Goal: Transaction & Acquisition: Purchase product/service

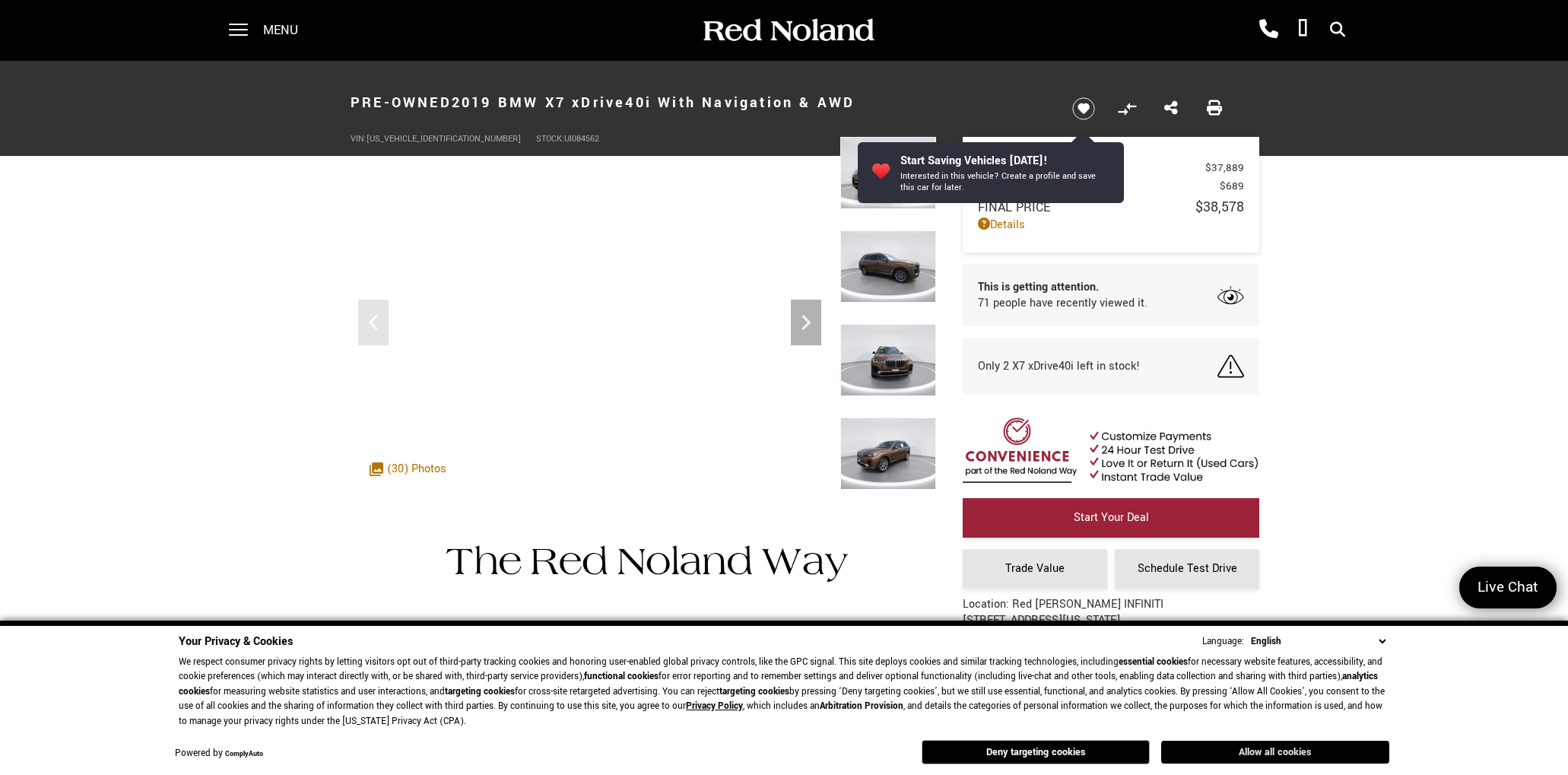
click at [1289, 750] on button "Allow all cookies" at bounding box center [1275, 752] width 228 height 23
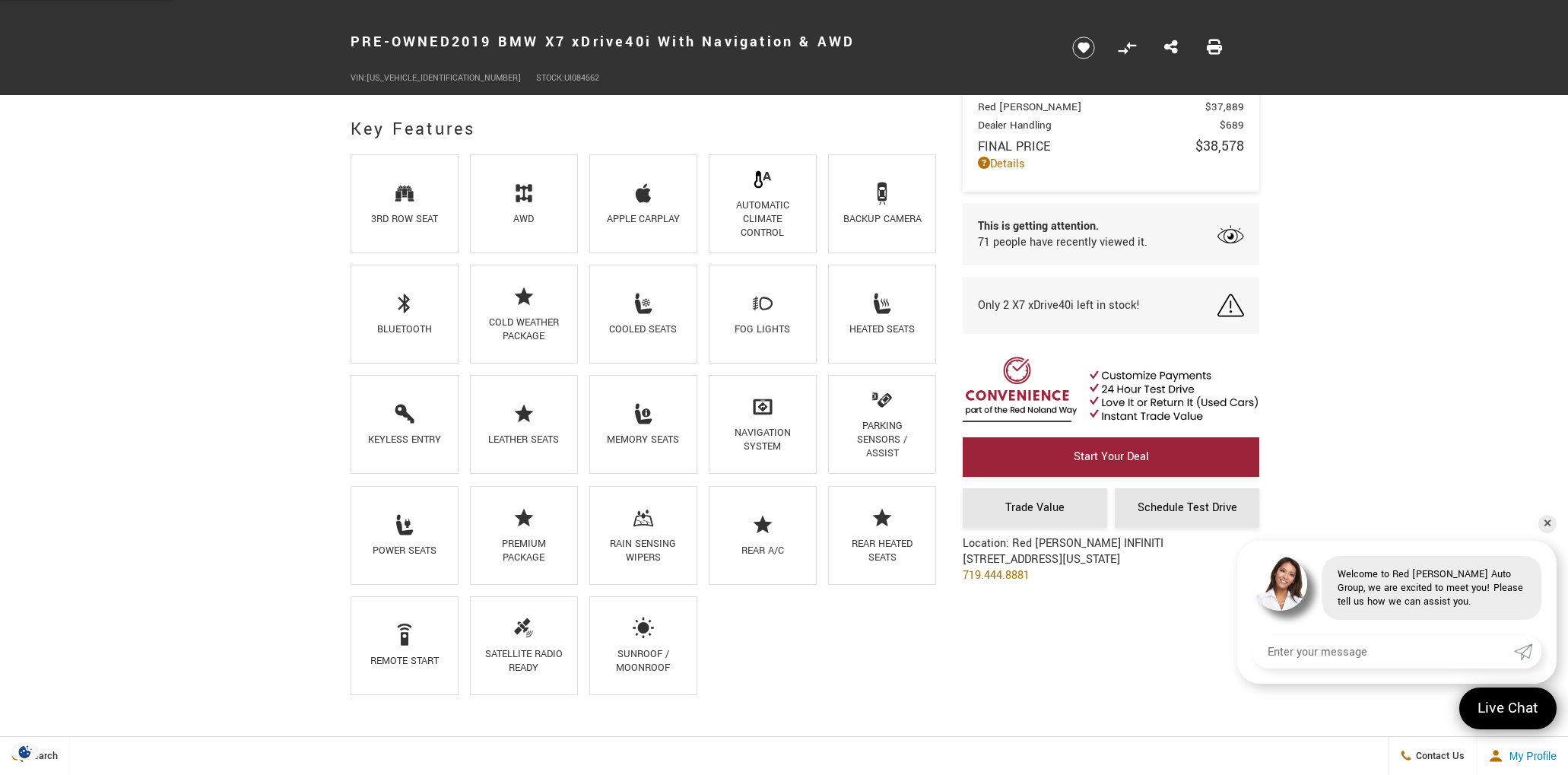
scroll to position [1040, 0]
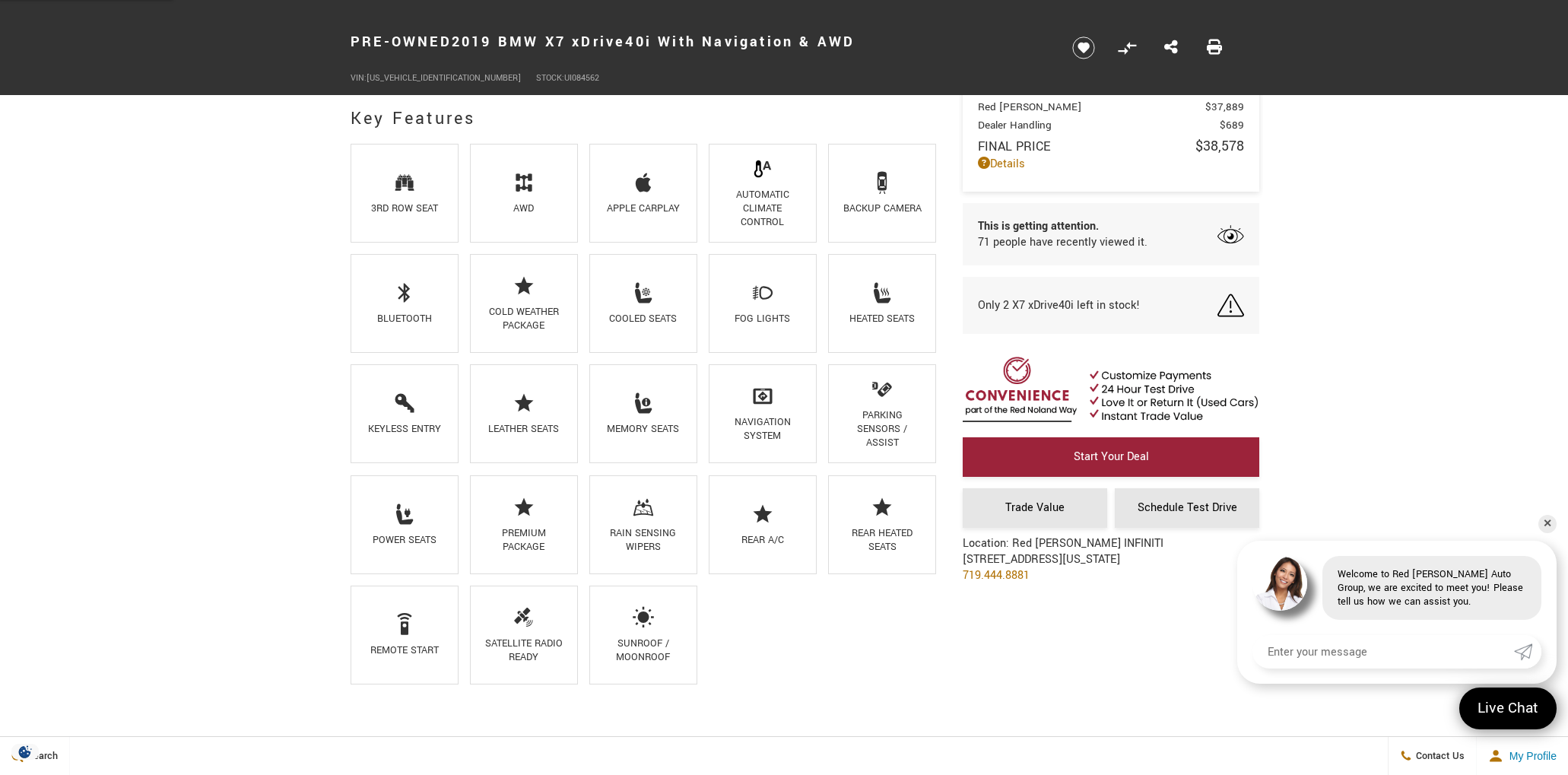
click at [531, 535] on div "Premium Package" at bounding box center [524, 540] width 83 height 27
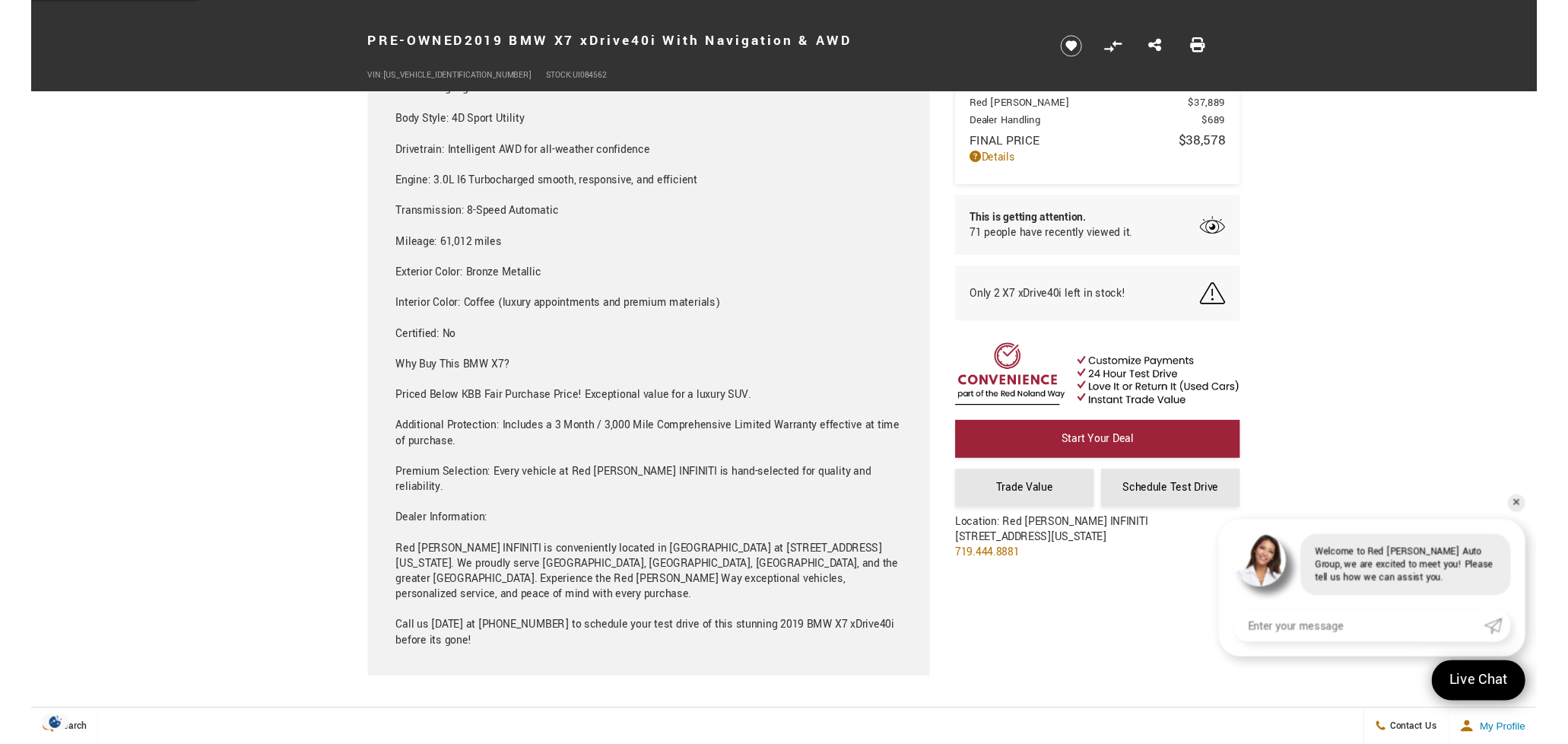
scroll to position [2023, 0]
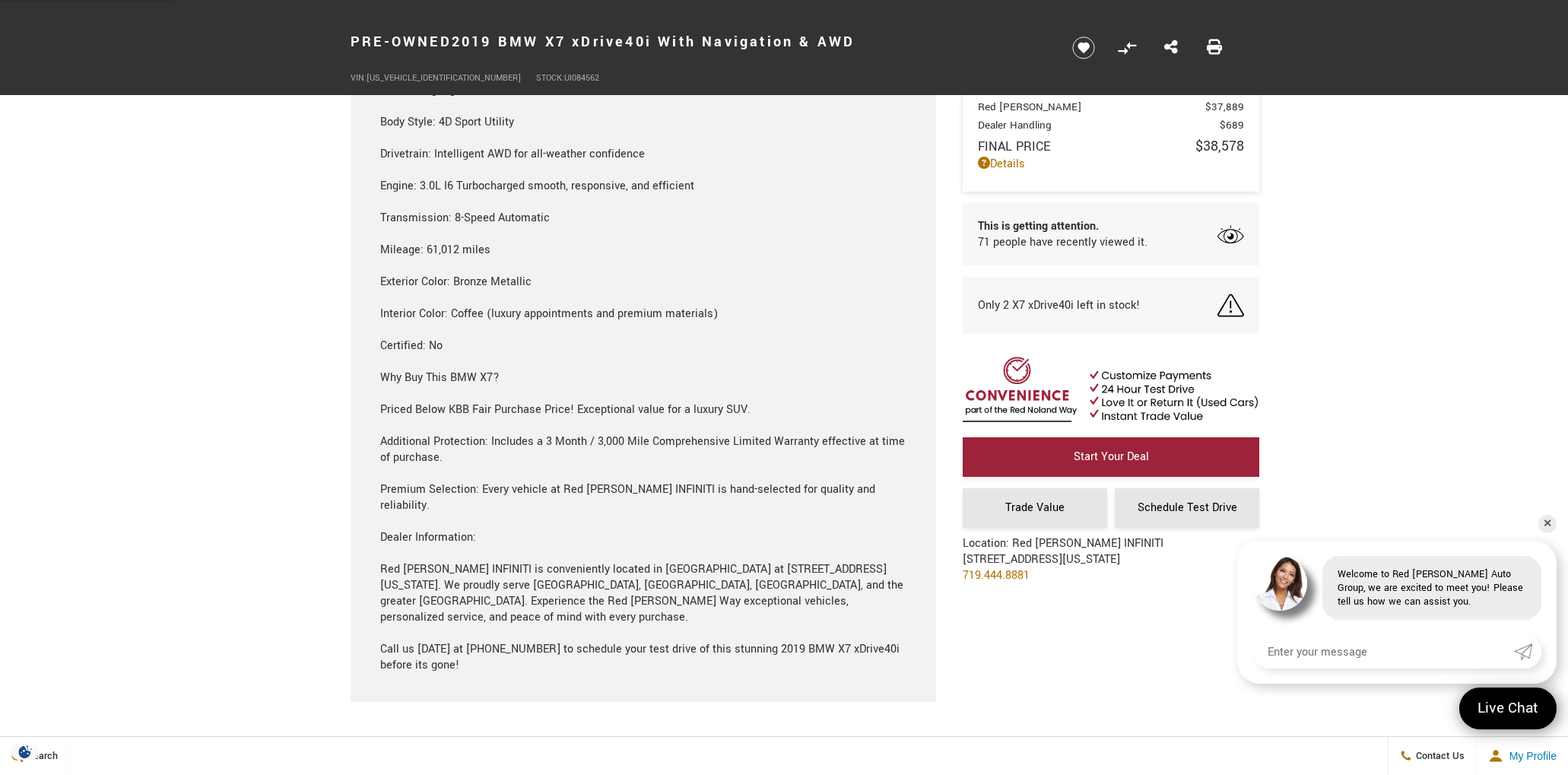
click at [583, 416] on div "Call or Text [PERSON_NAME] for more information or to schedule a test drive [DA…" at bounding box center [643, 298] width 527 height 751
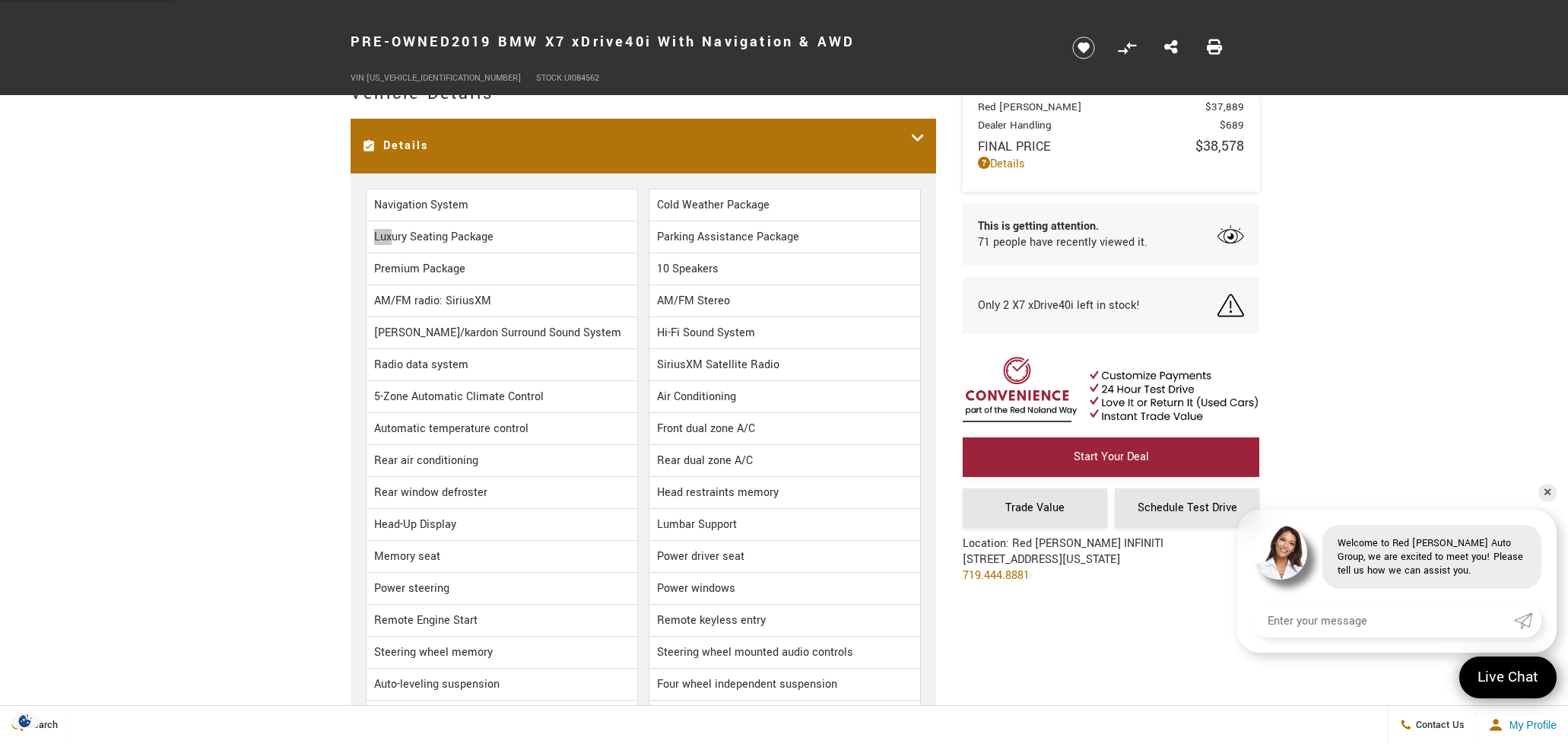
scroll to position [2739, 0]
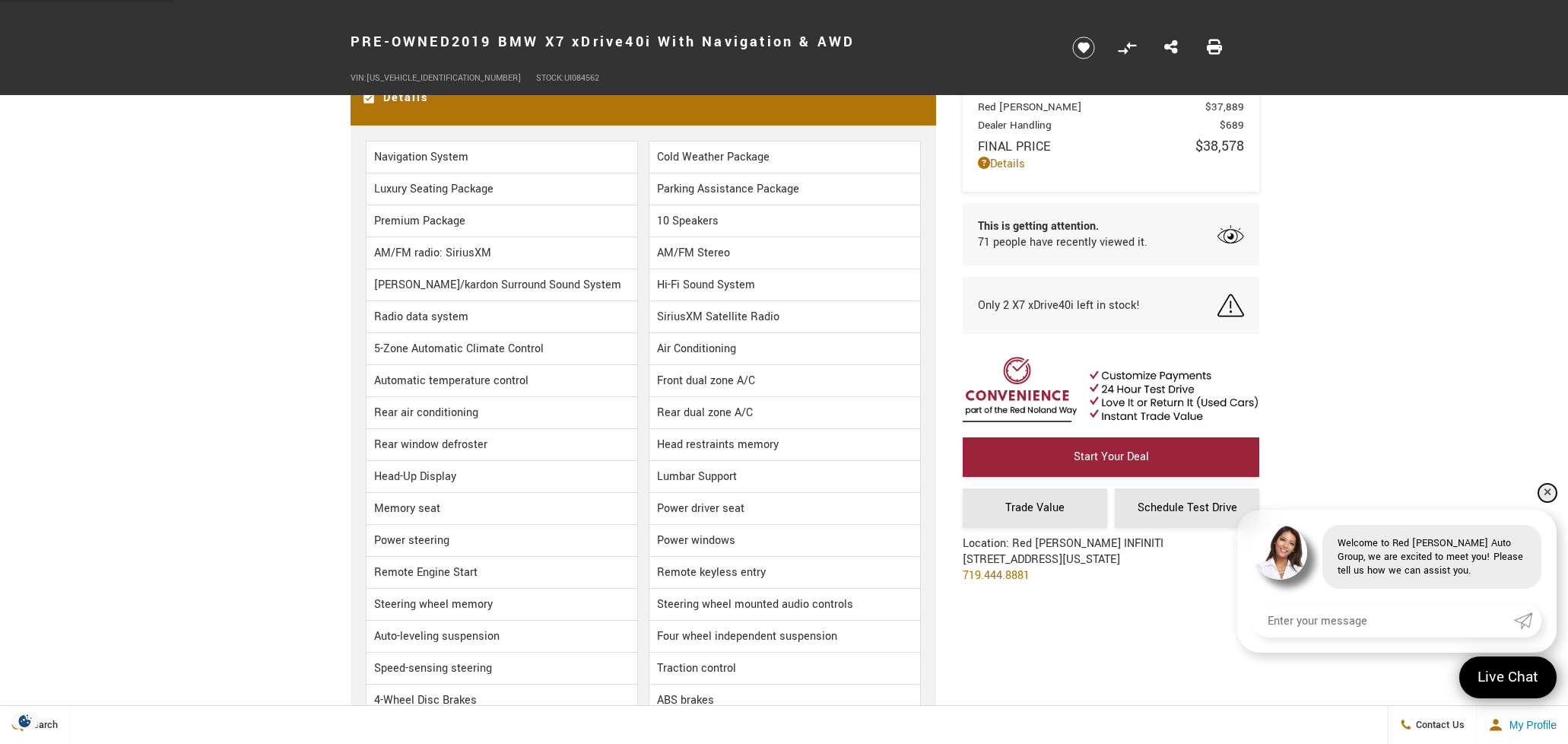
click at [1547, 492] on link "✕" at bounding box center [1547, 493] width 19 height 19
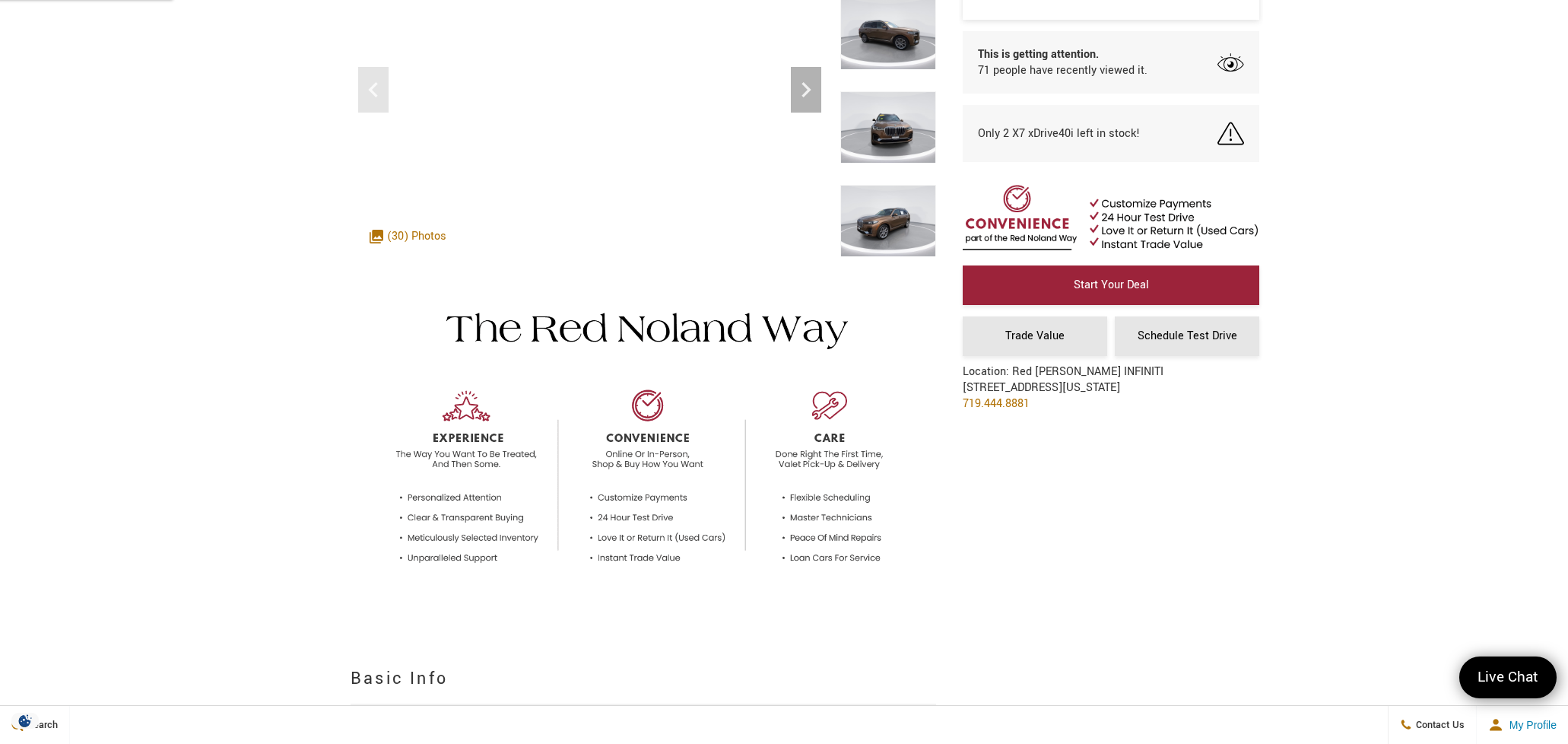
scroll to position [0, 0]
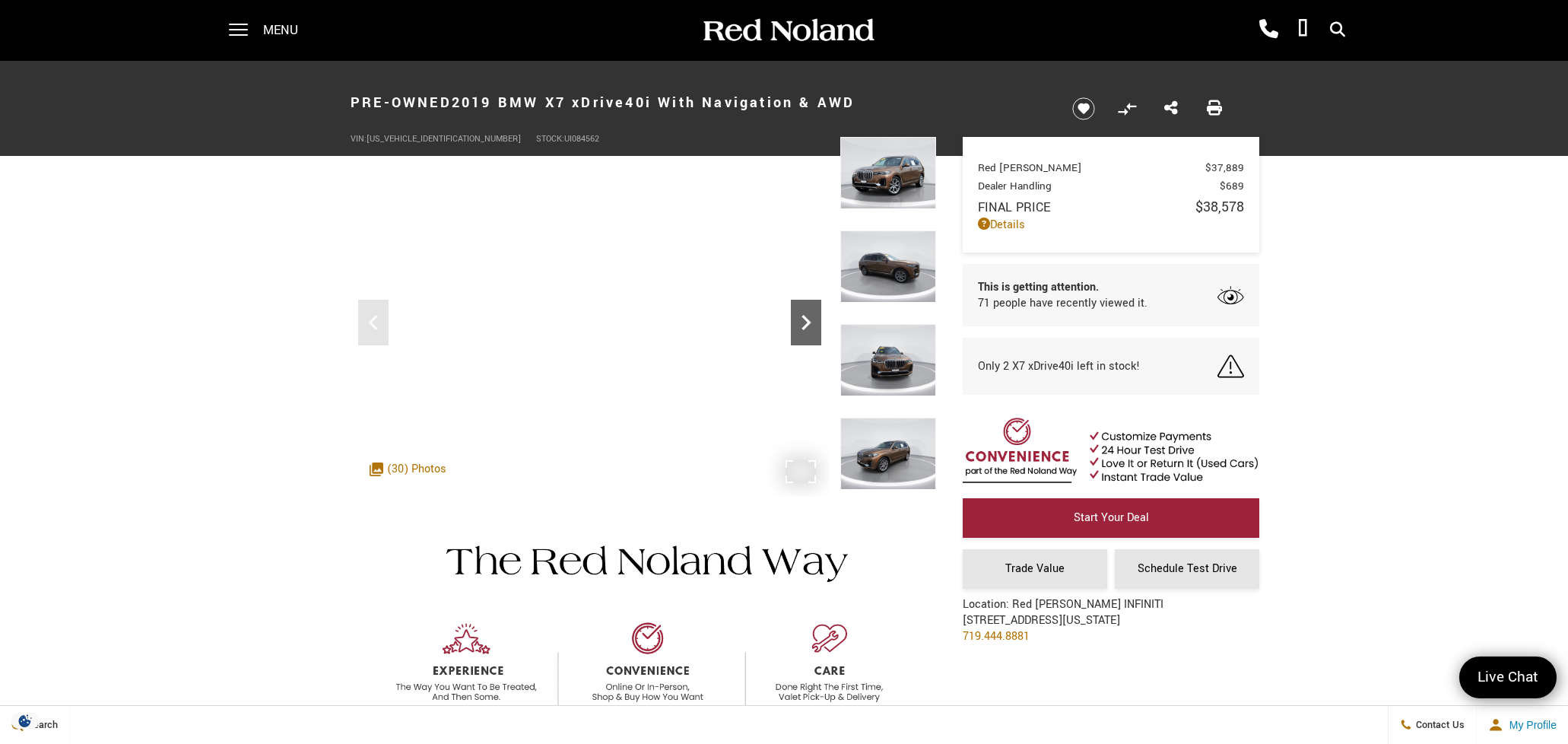
click at [806, 330] on icon "Next" at bounding box center [806, 323] width 31 height 31
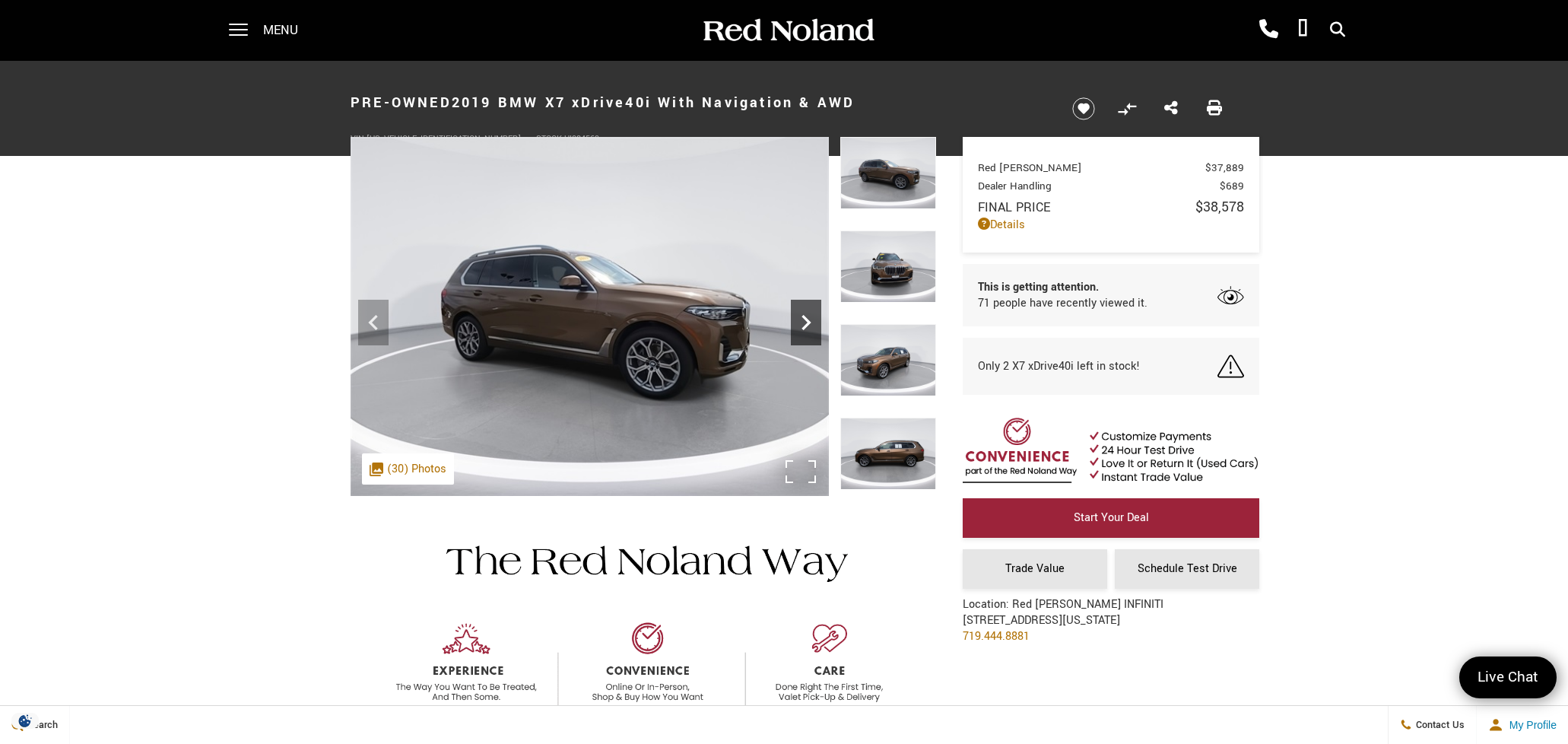
click at [804, 329] on icon "Next" at bounding box center [806, 322] width 9 height 15
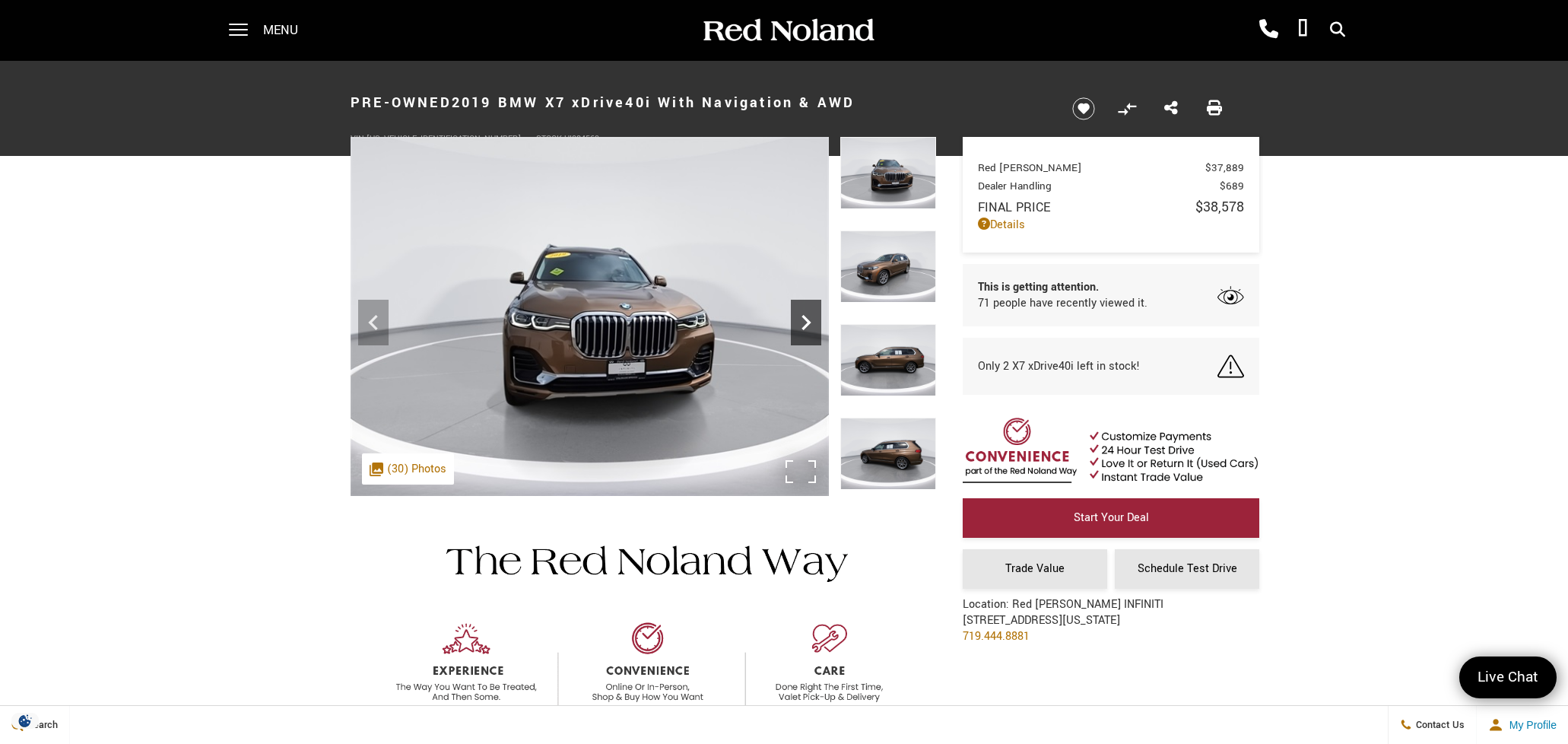
click at [804, 329] on icon "Next" at bounding box center [806, 322] width 9 height 15
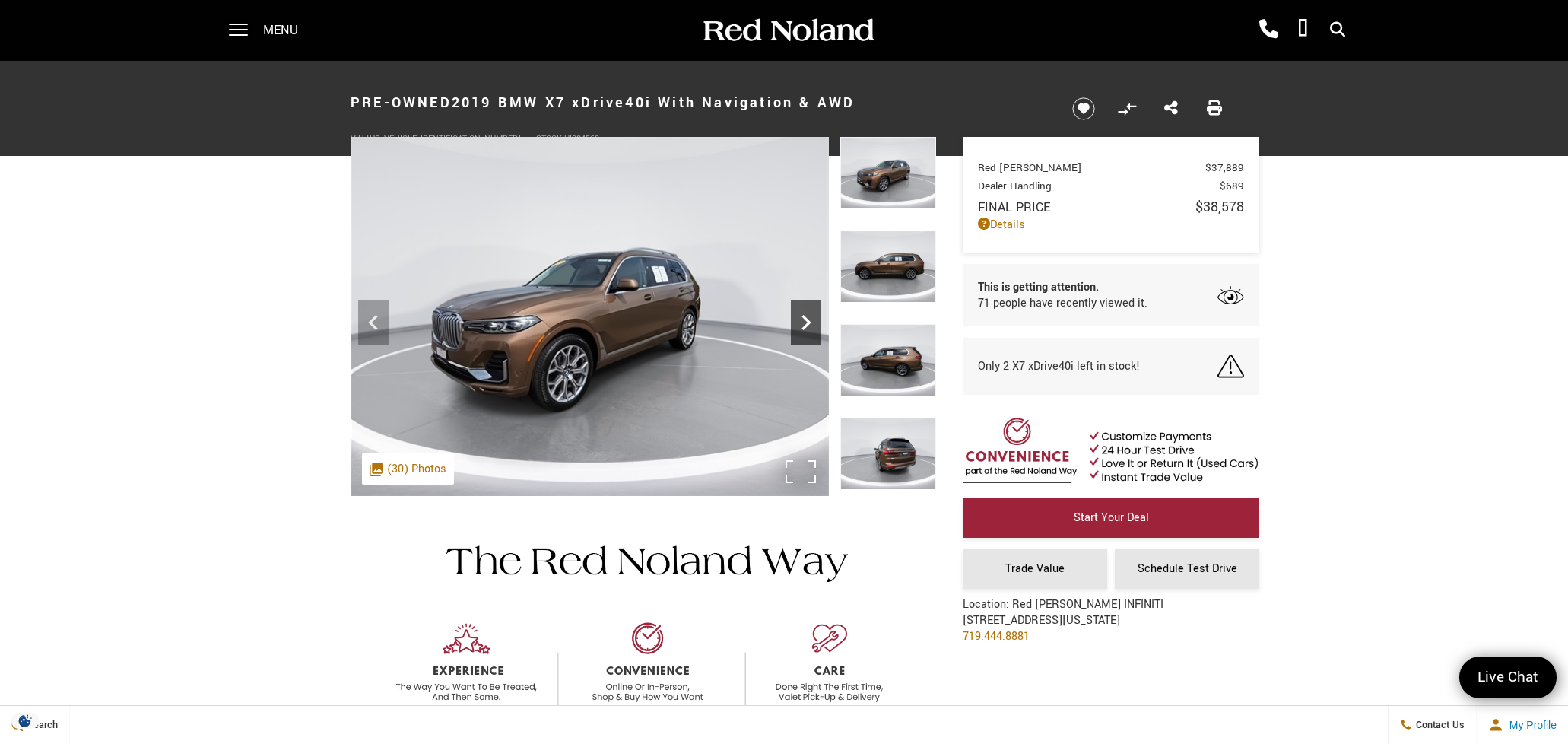
click at [804, 329] on icon "Next" at bounding box center [806, 322] width 9 height 15
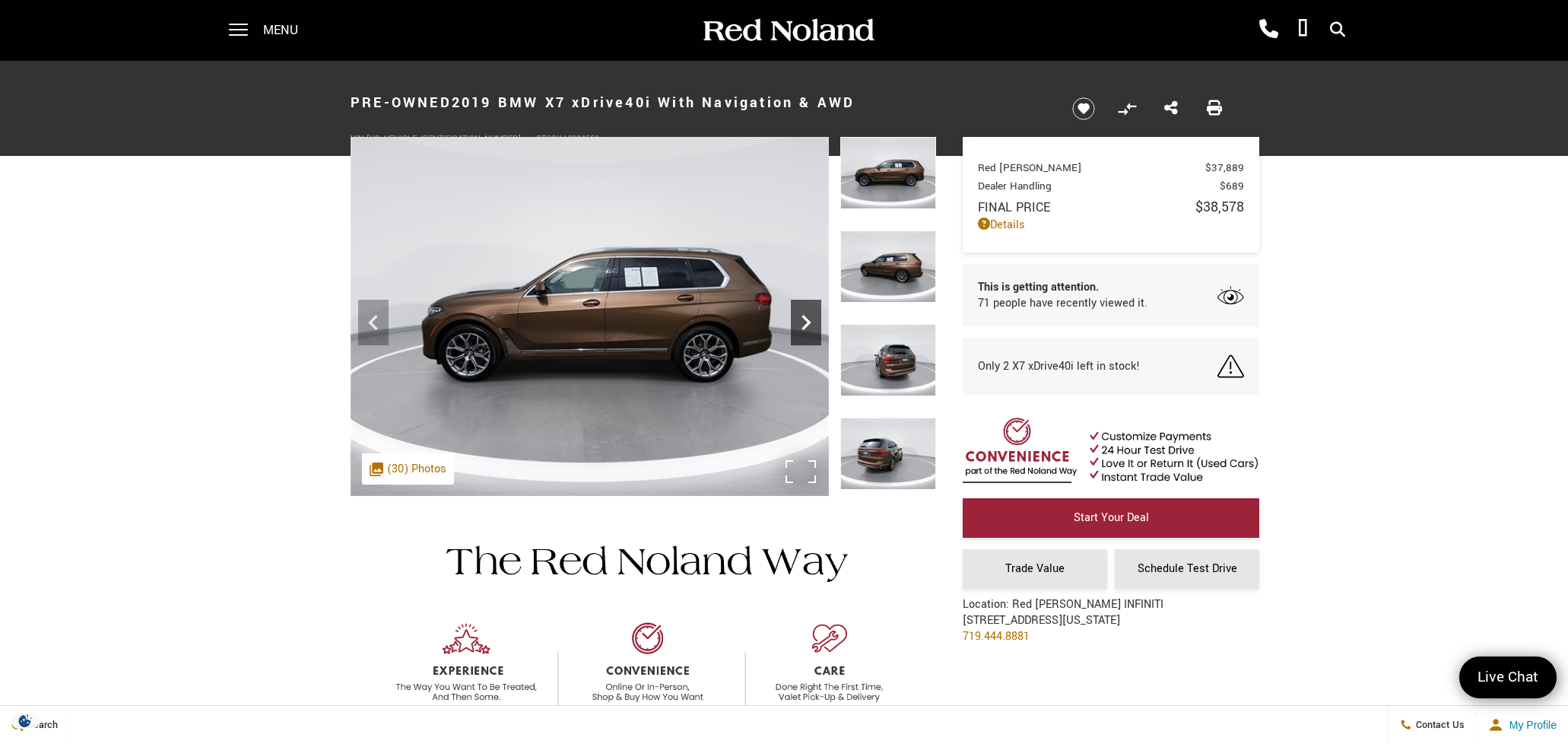
click at [804, 329] on icon "Next" at bounding box center [806, 322] width 9 height 15
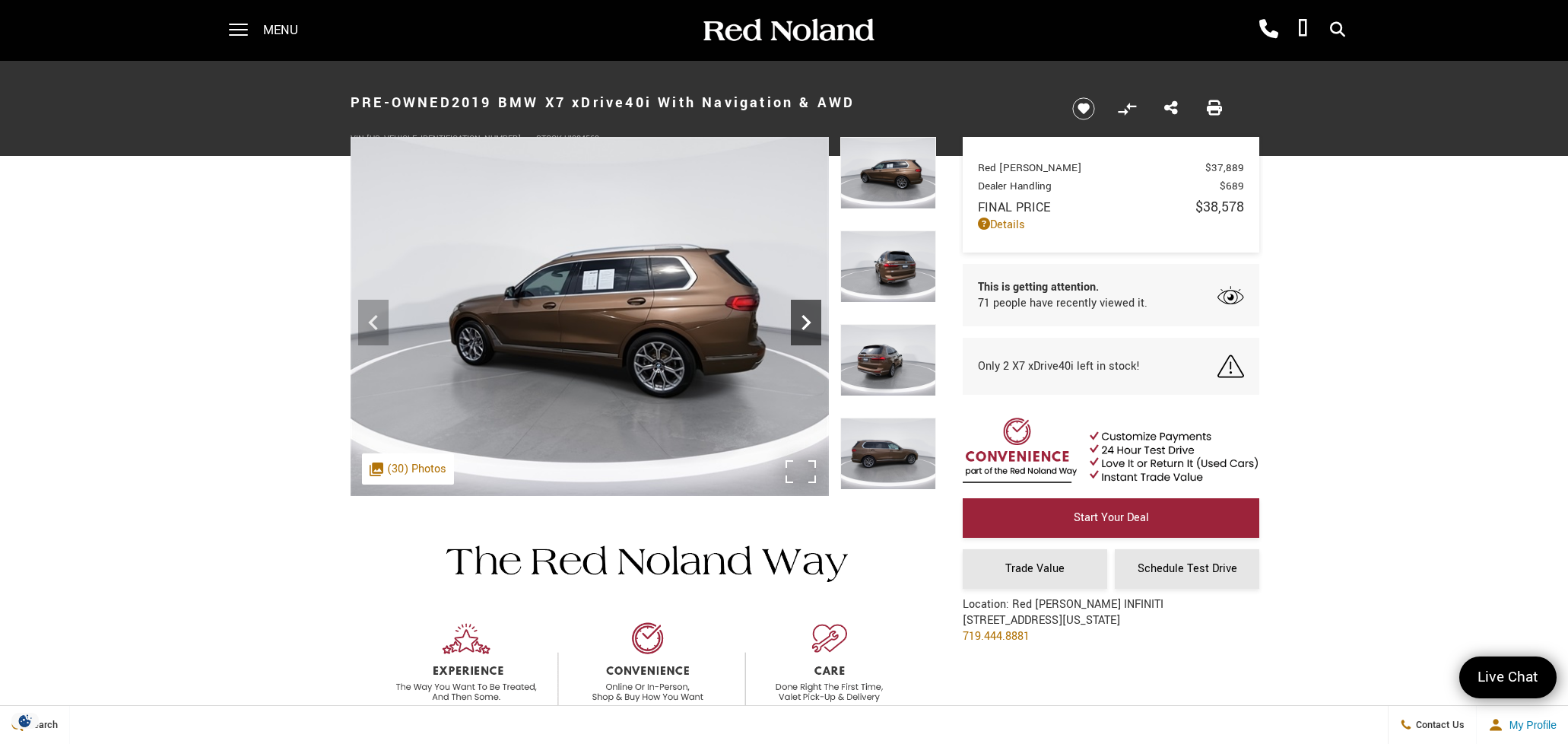
click at [804, 329] on icon "Next" at bounding box center [806, 322] width 9 height 15
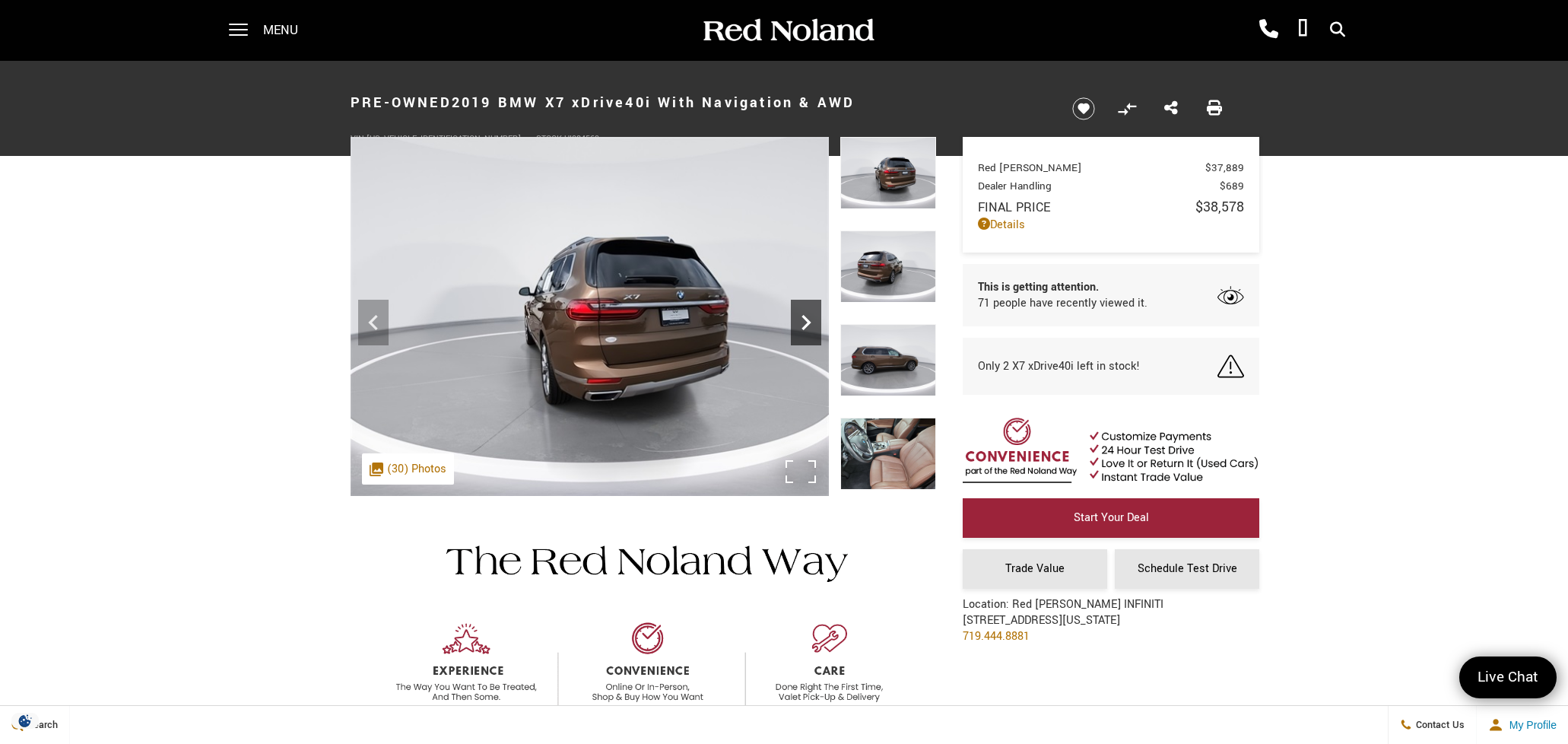
click at [804, 329] on icon "Next" at bounding box center [806, 322] width 9 height 15
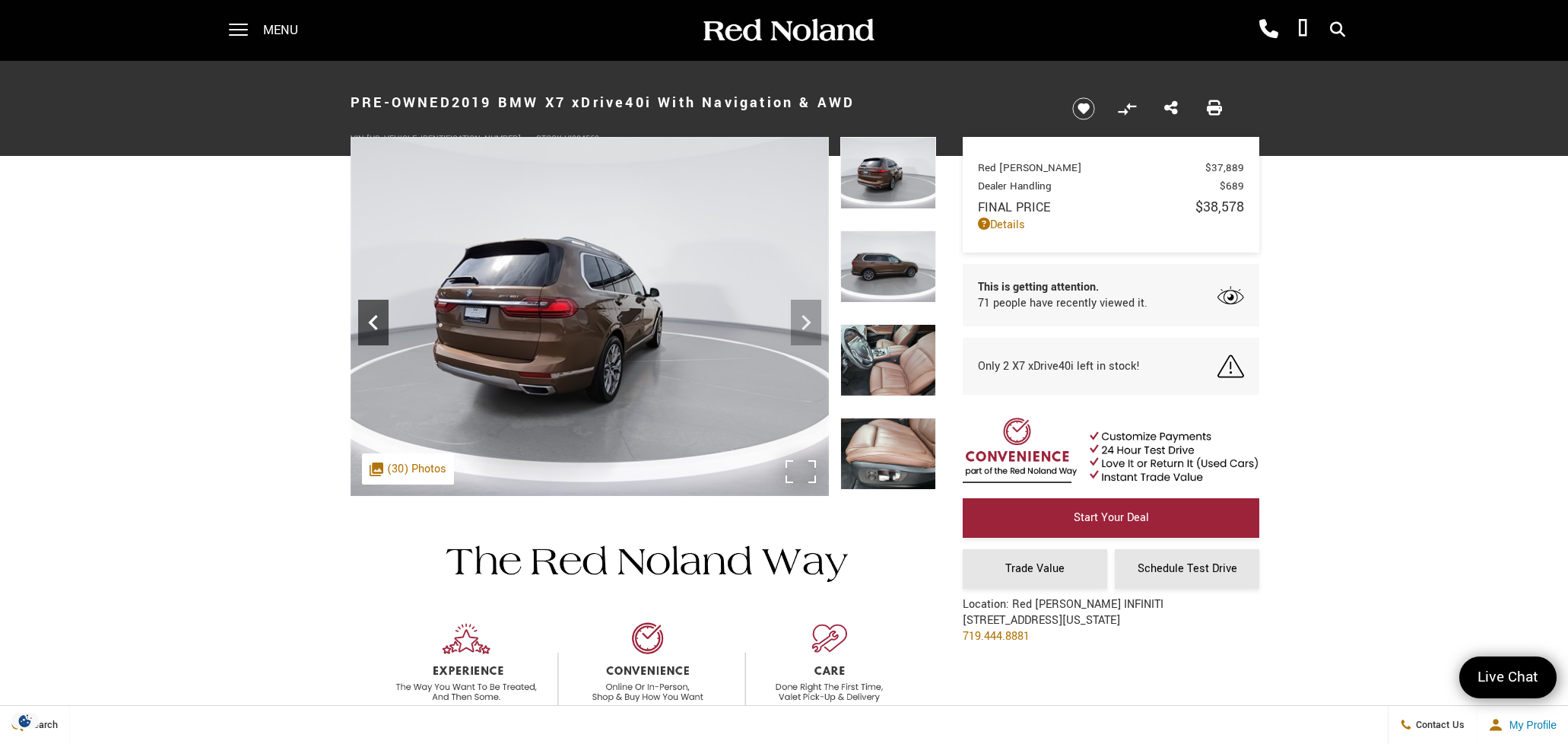
click at [380, 310] on icon "Previous" at bounding box center [373, 323] width 31 height 31
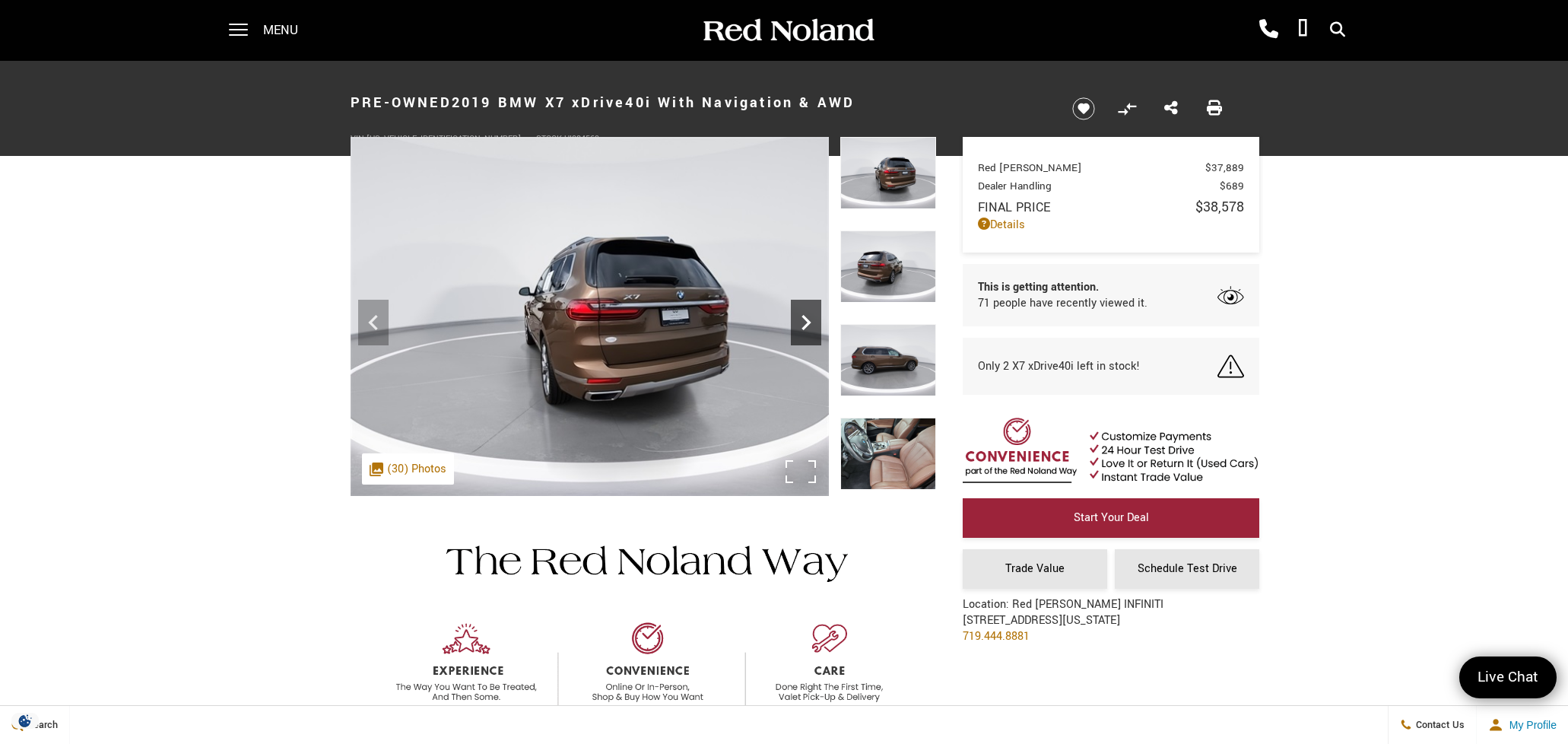
click at [806, 320] on icon "Next" at bounding box center [806, 322] width 9 height 15
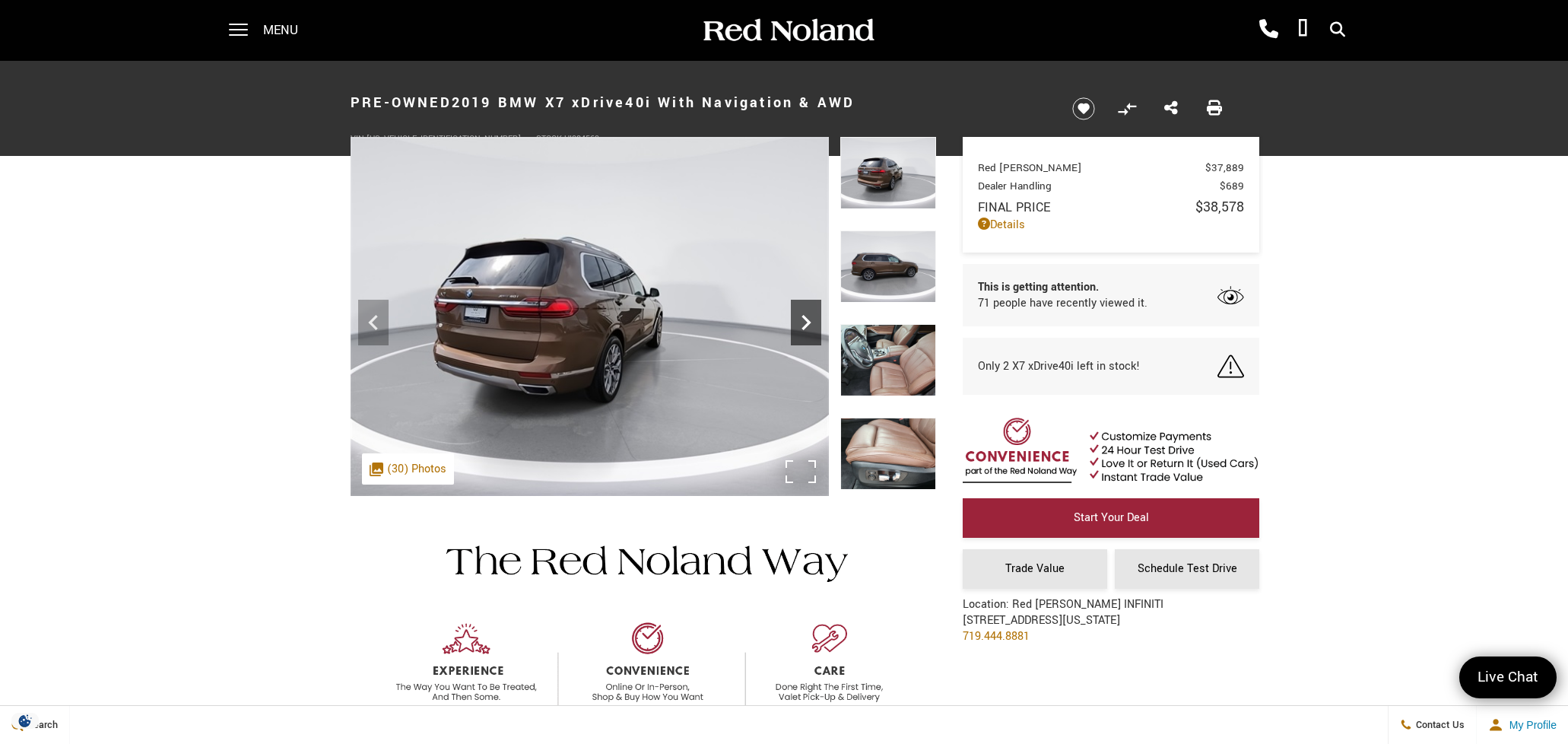
click at [806, 319] on icon "Next" at bounding box center [806, 322] width 9 height 15
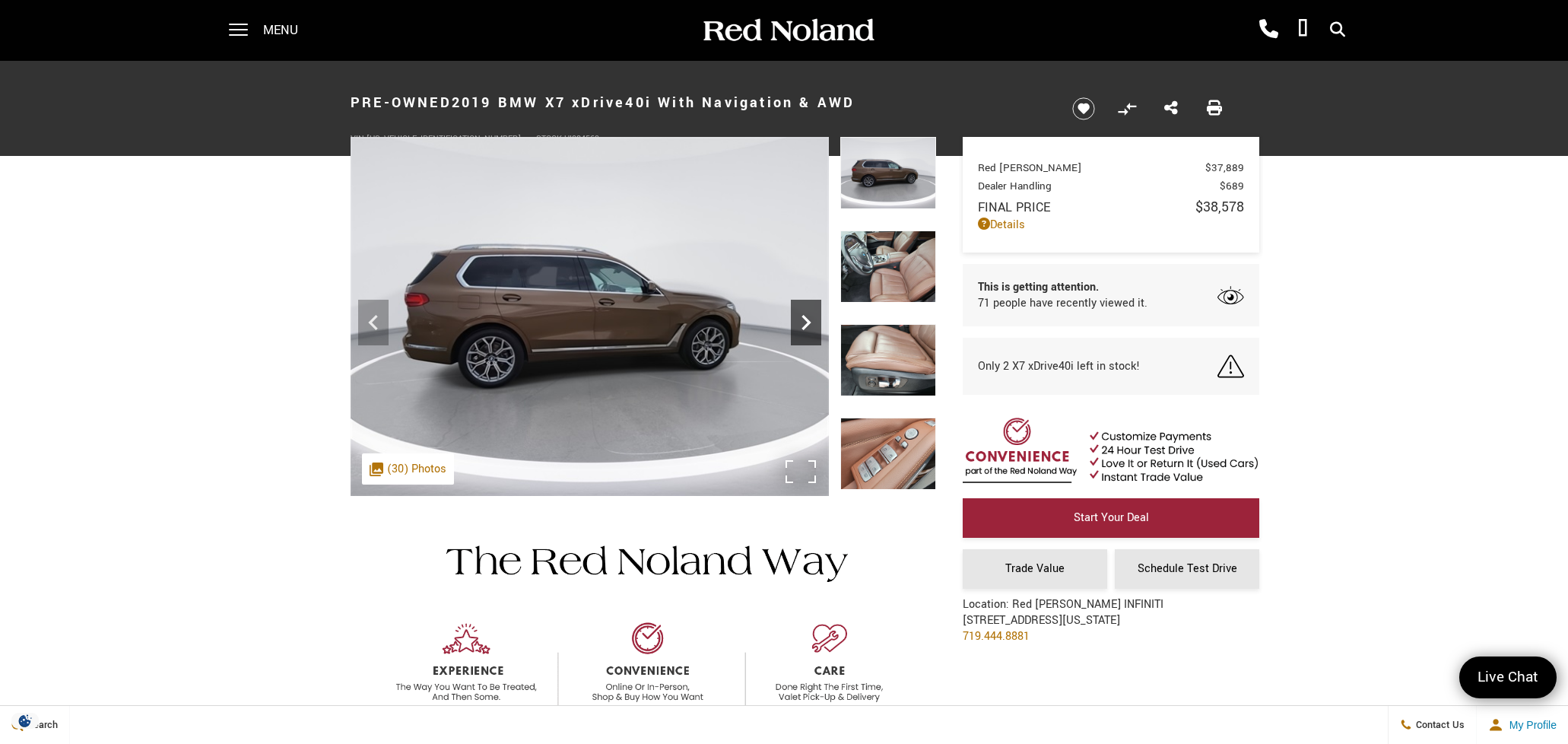
click at [806, 319] on icon "Next" at bounding box center [806, 322] width 9 height 15
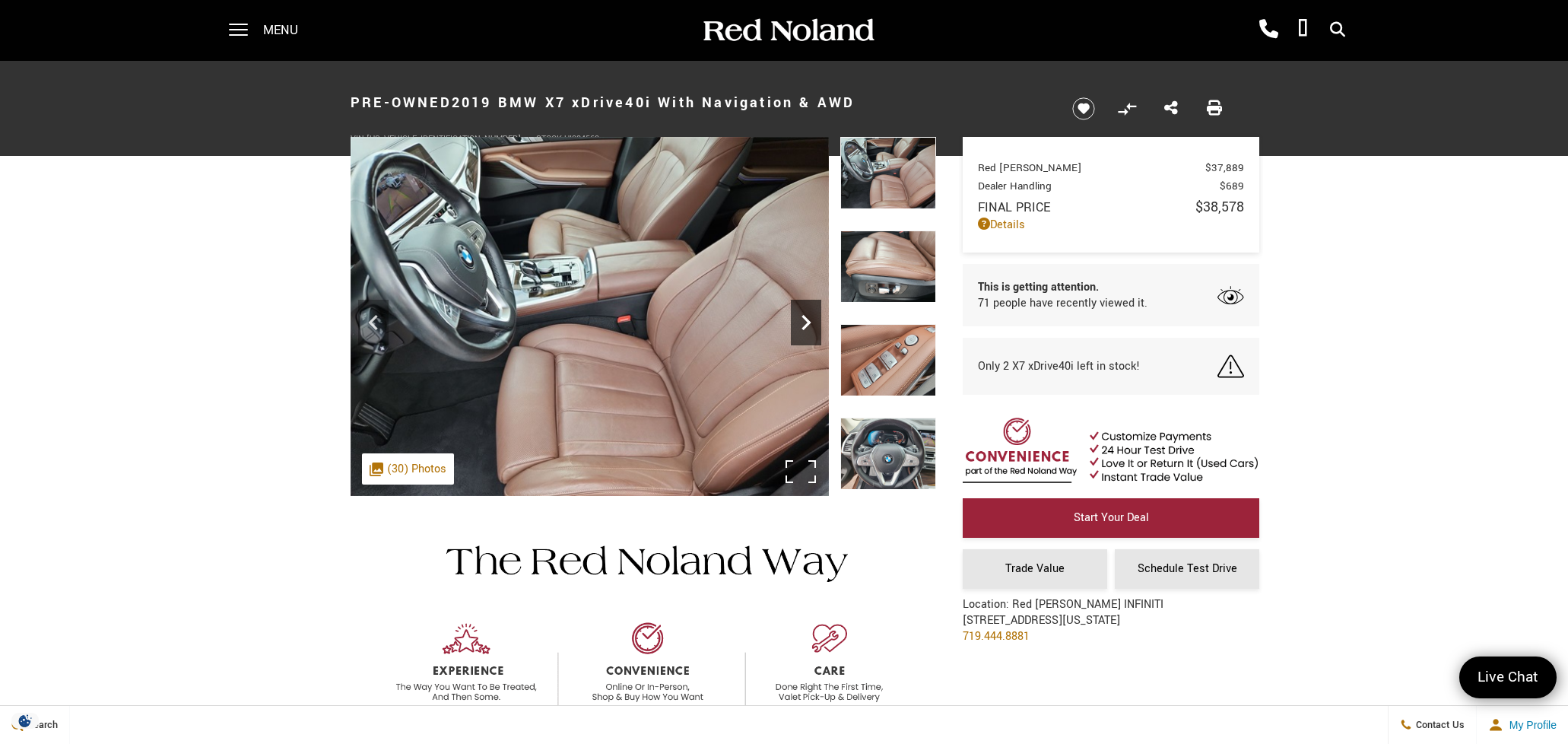
click at [806, 319] on icon "Next" at bounding box center [806, 322] width 9 height 15
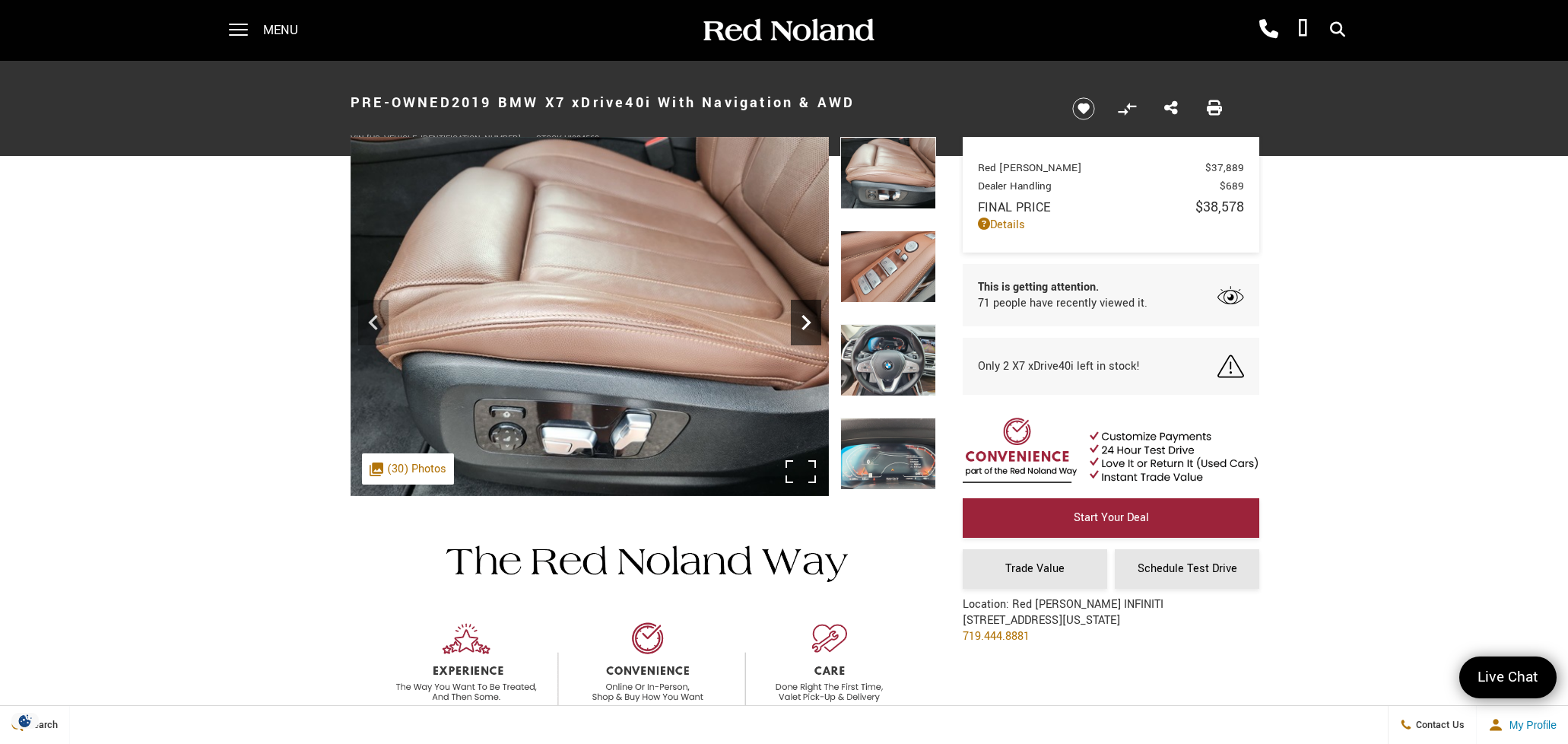
click at [806, 319] on icon "Next" at bounding box center [806, 322] width 9 height 15
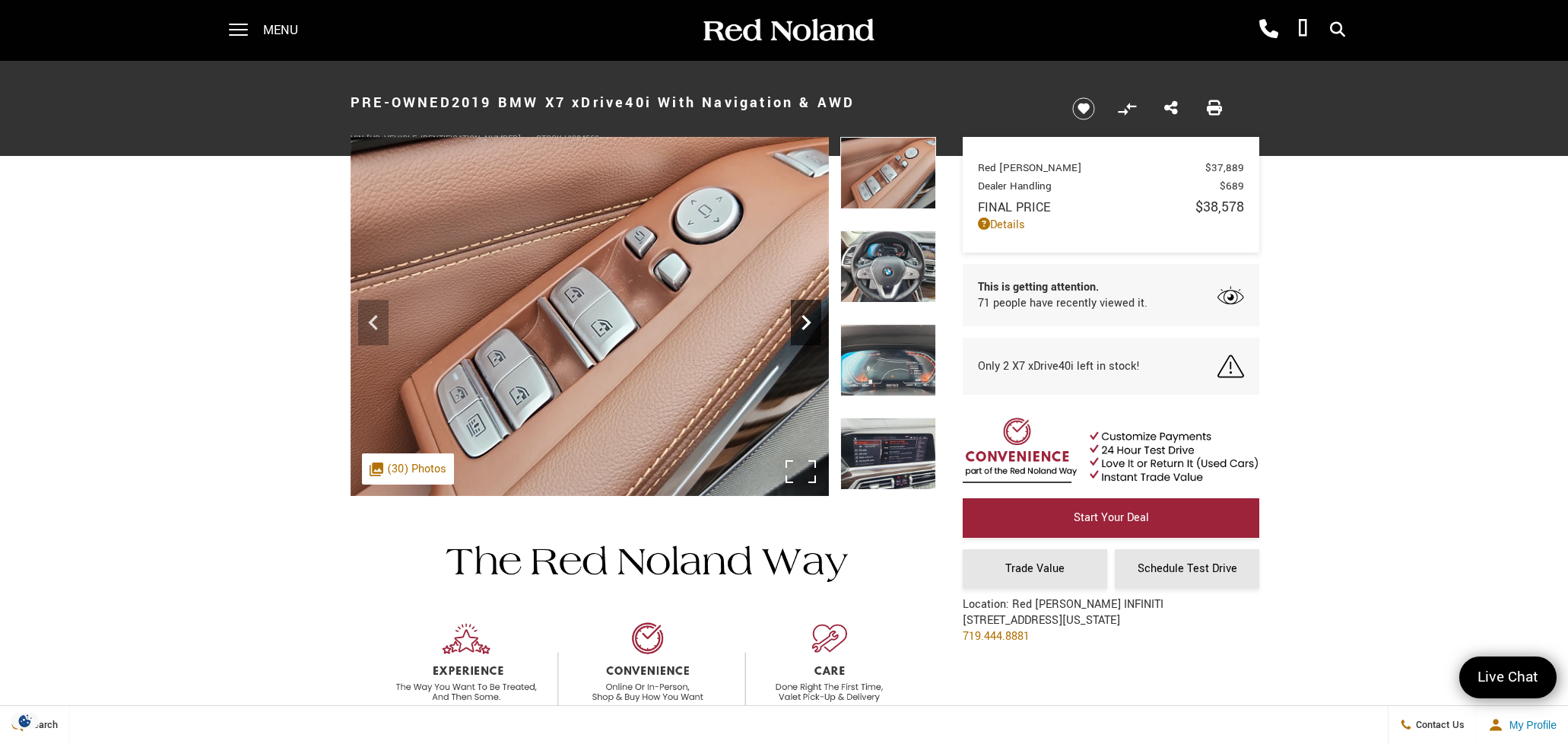
click at [806, 319] on icon "Next" at bounding box center [806, 322] width 9 height 15
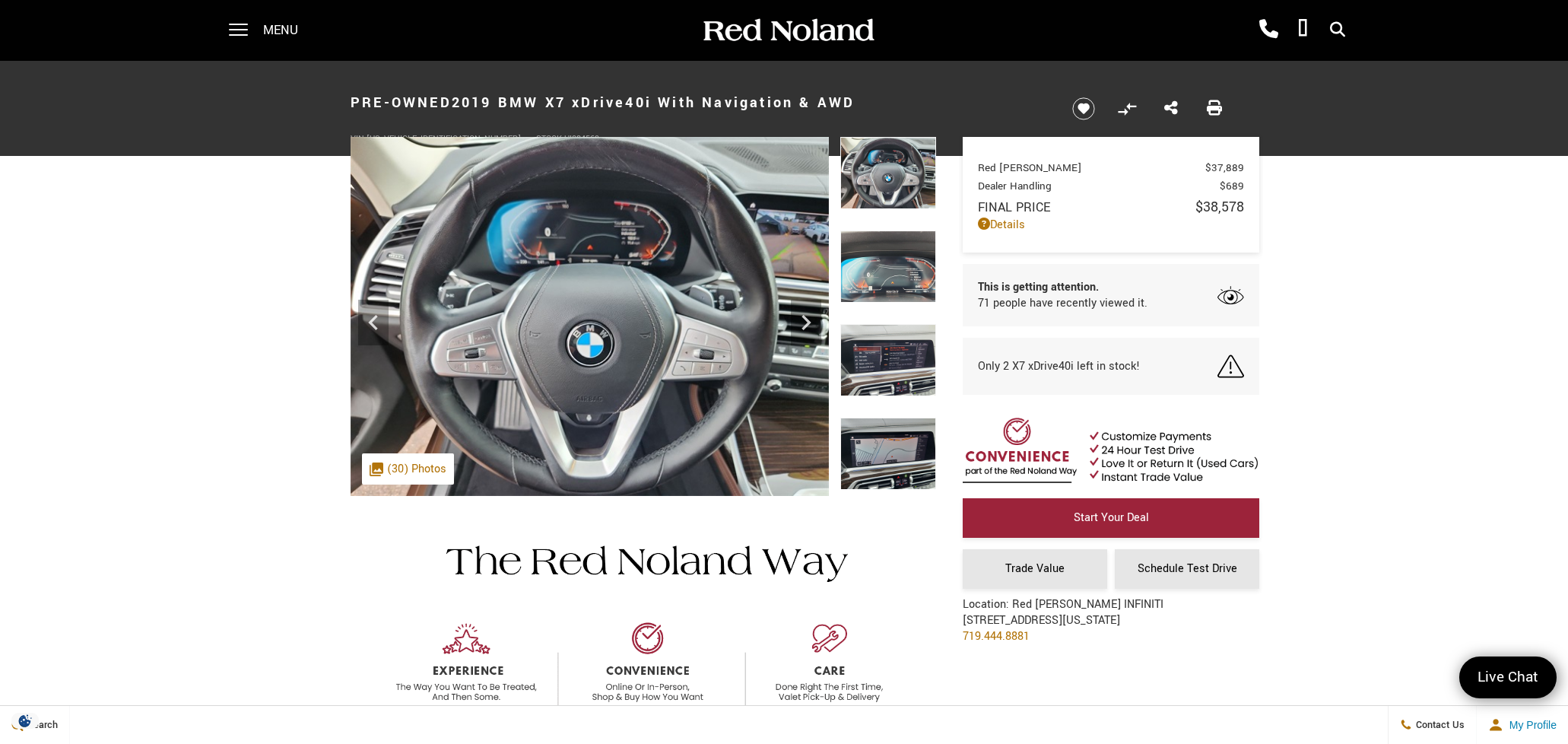
click at [907, 287] on img at bounding box center [888, 266] width 96 height 72
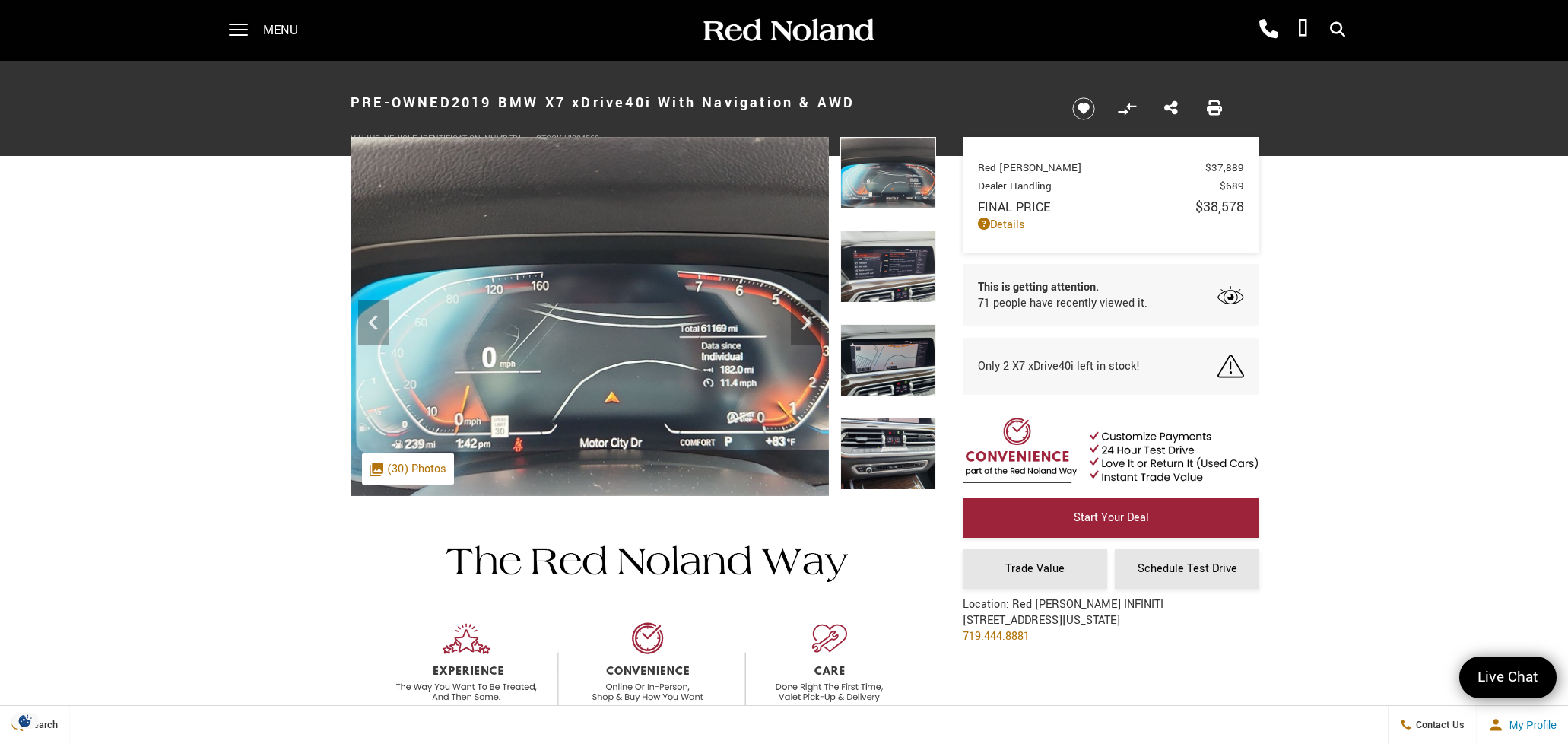
click at [907, 287] on img at bounding box center [888, 266] width 96 height 72
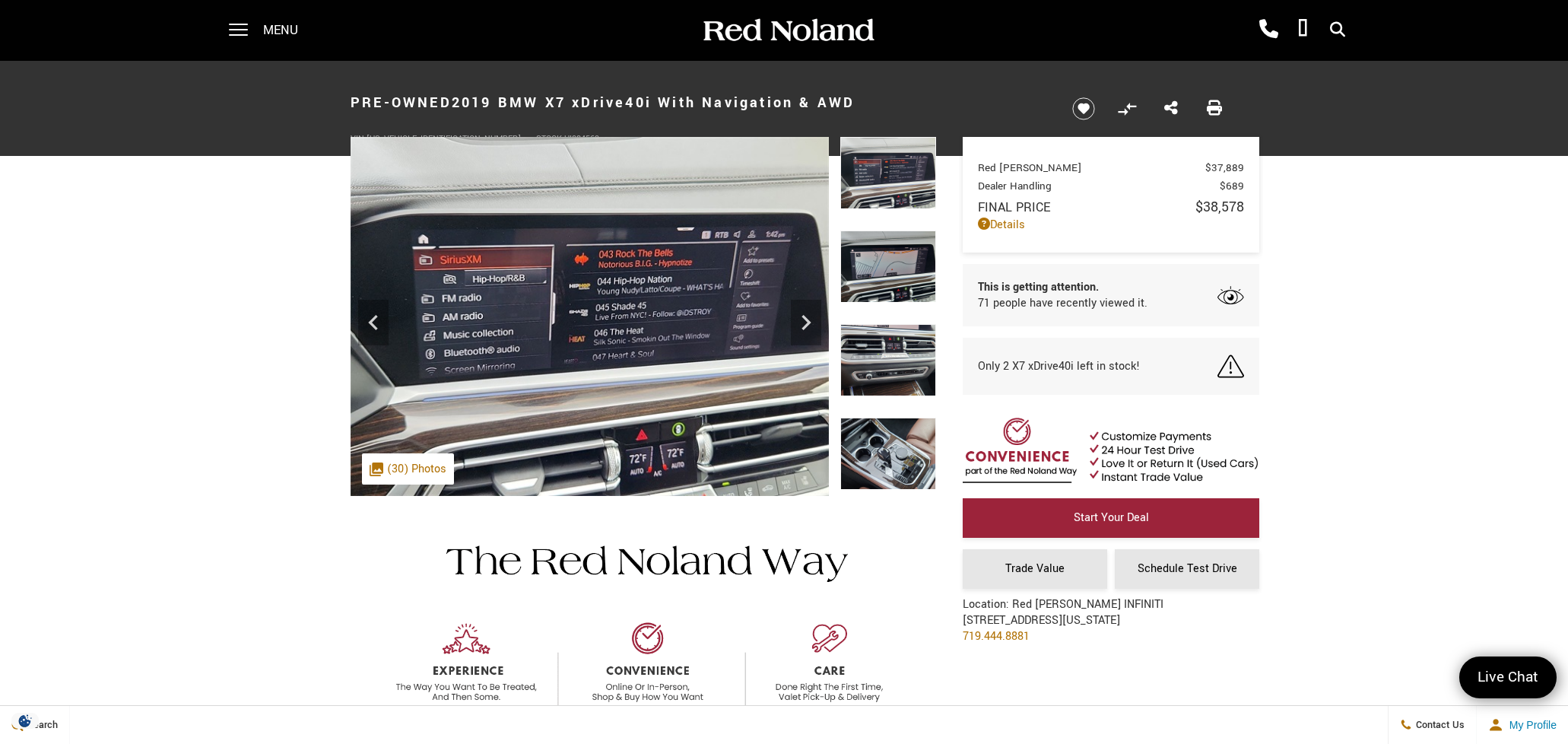
click at [907, 287] on img at bounding box center [888, 266] width 96 height 72
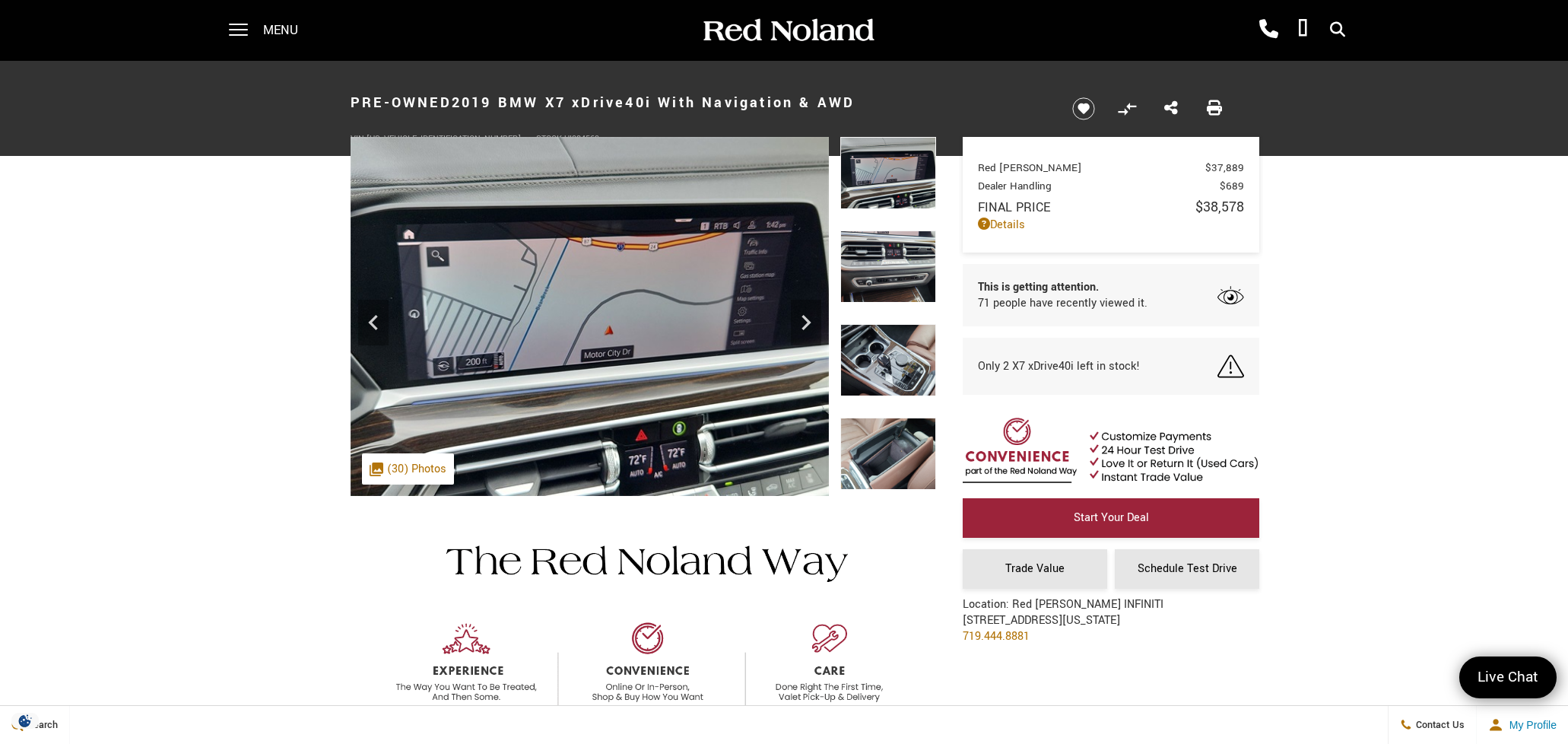
click at [907, 287] on img at bounding box center [888, 266] width 96 height 72
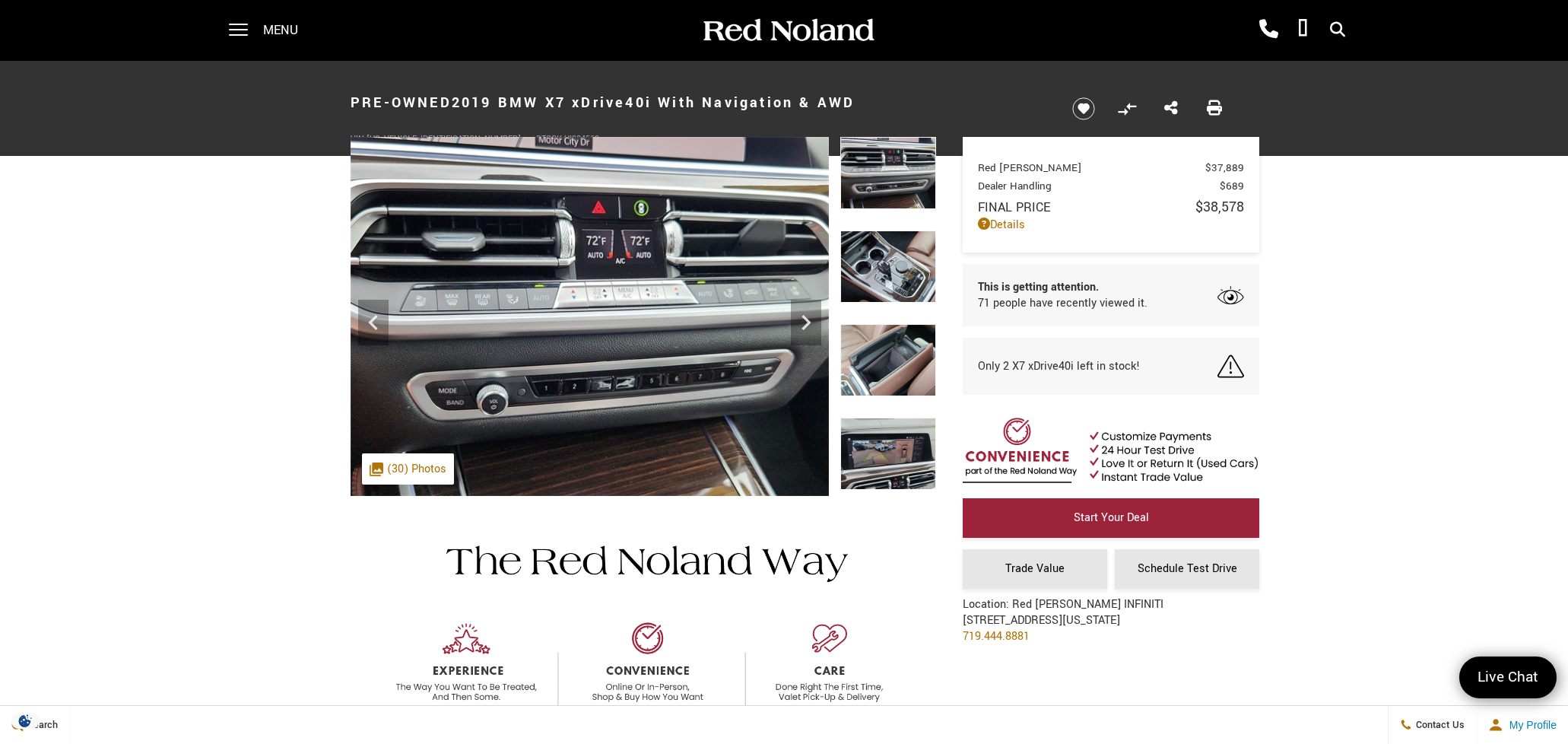
click at [907, 287] on img at bounding box center [888, 266] width 96 height 72
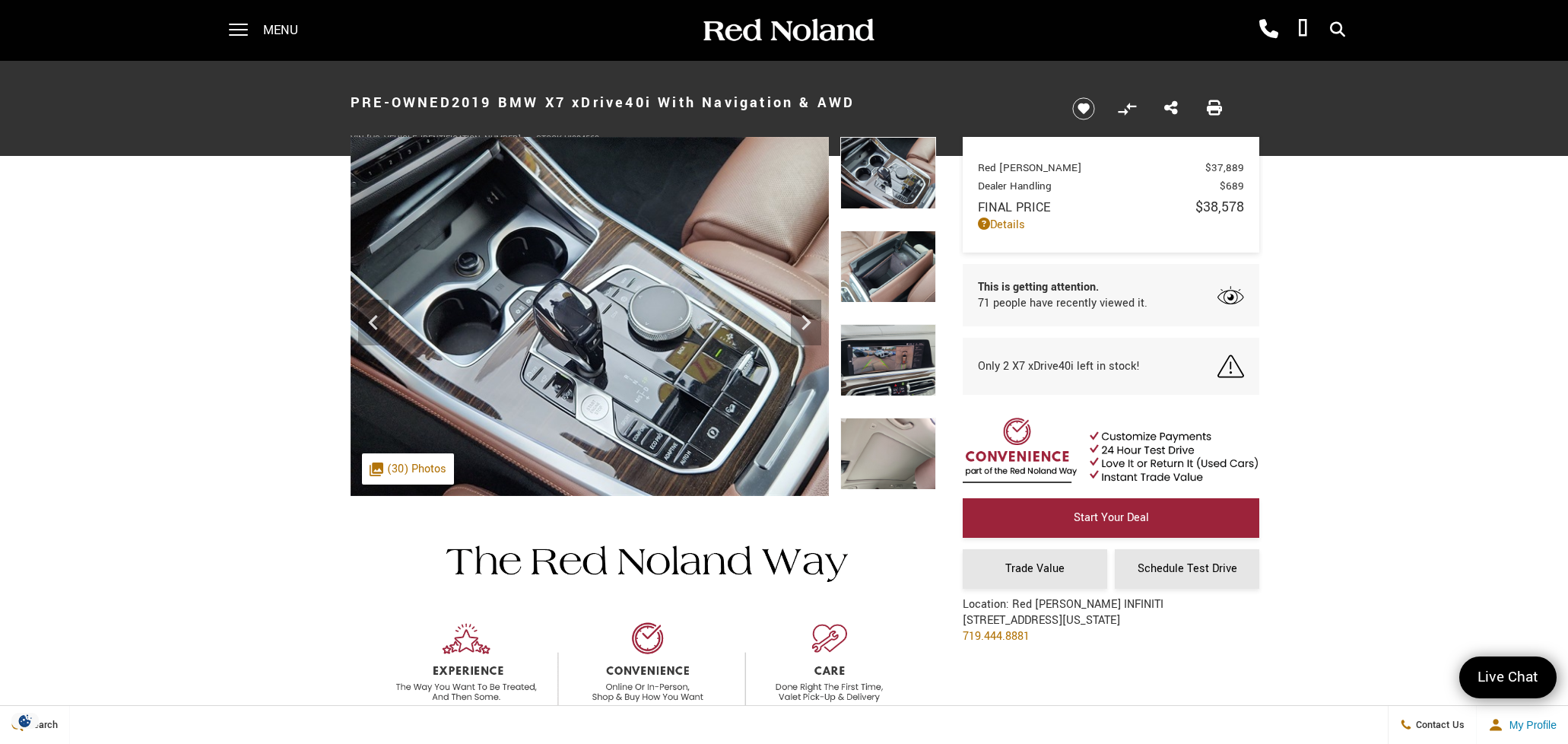
click at [907, 287] on img at bounding box center [888, 266] width 96 height 72
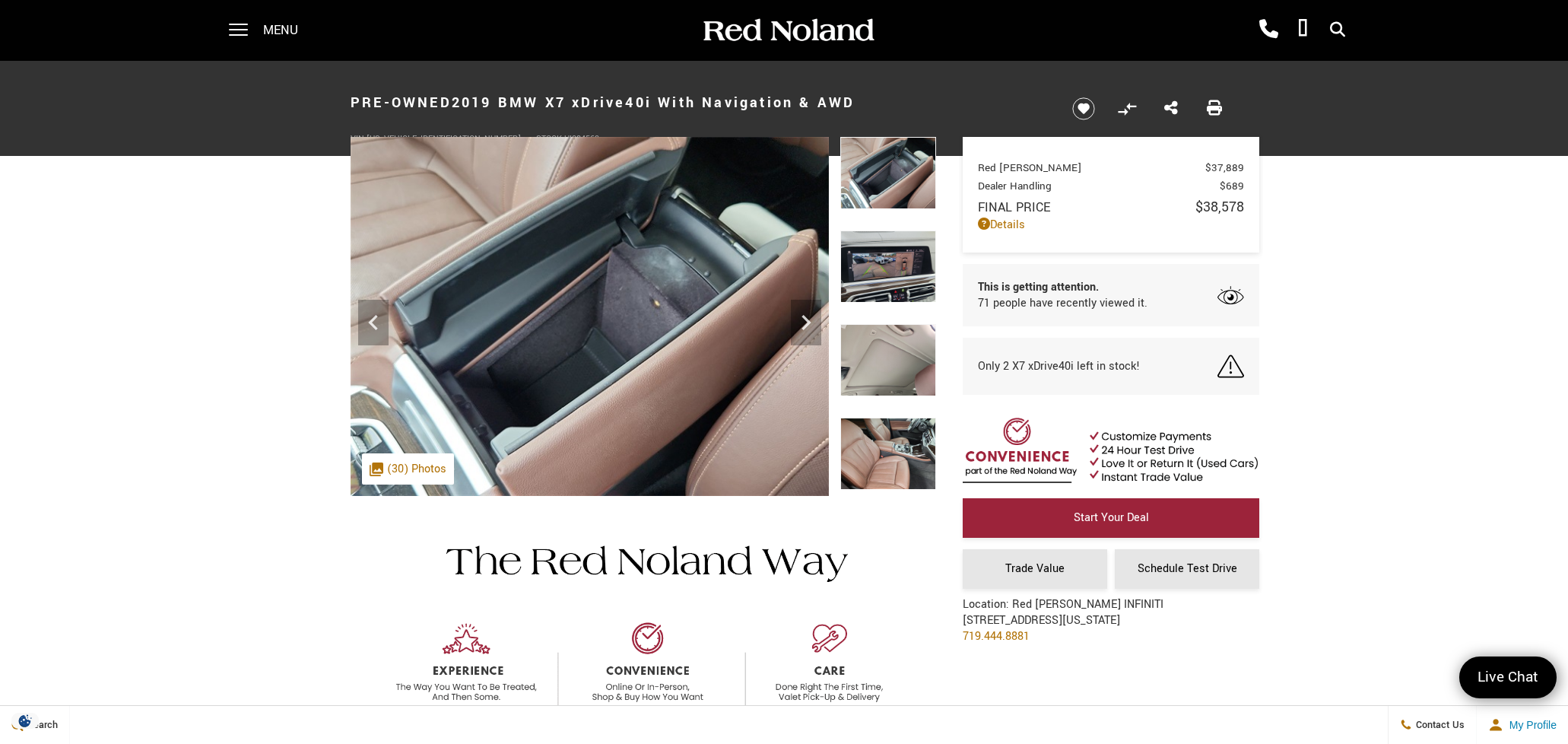
click at [881, 446] on img at bounding box center [888, 454] width 96 height 72
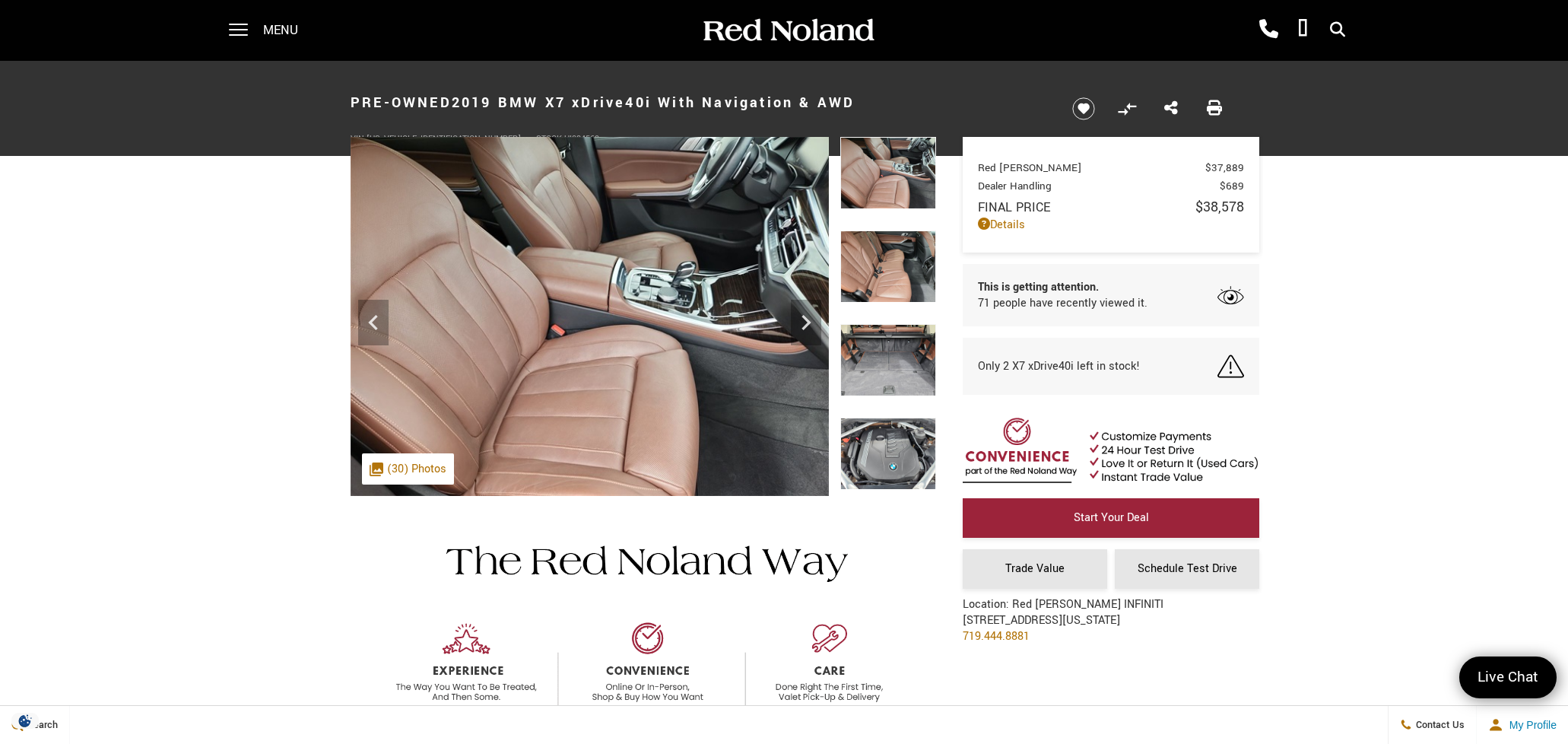
click at [899, 460] on img at bounding box center [888, 454] width 96 height 72
